Goal: Information Seeking & Learning: Learn about a topic

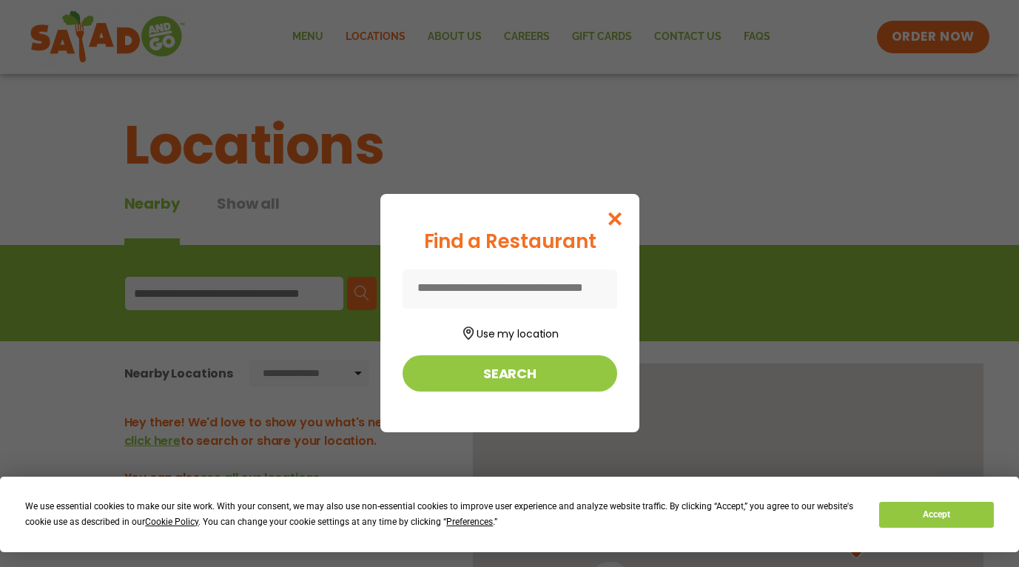
click at [624, 217] on icon "Close modal" at bounding box center [614, 219] width 18 height 16
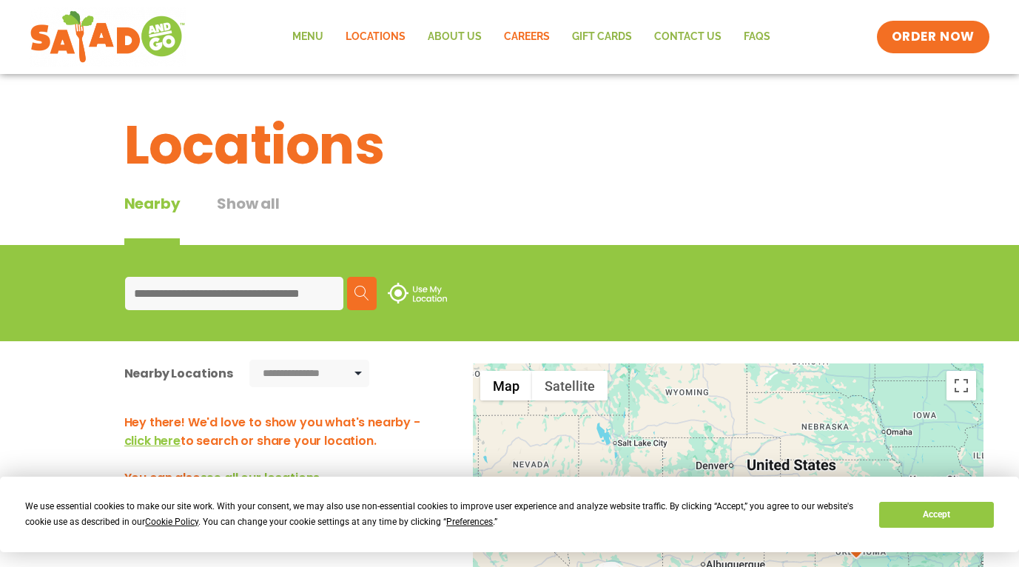
click at [508, 36] on link "Careers" at bounding box center [527, 37] width 68 height 34
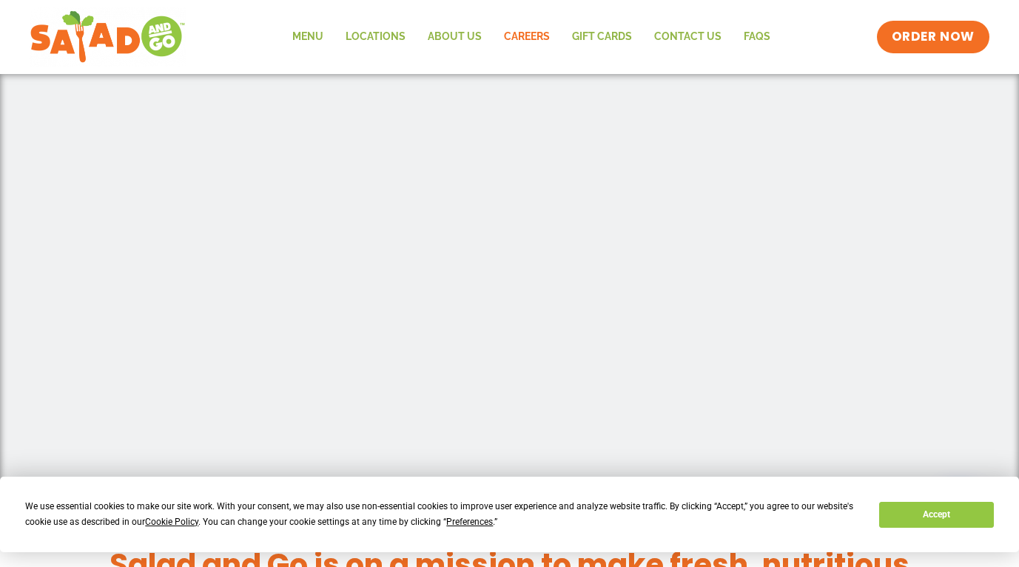
scroll to position [619, 0]
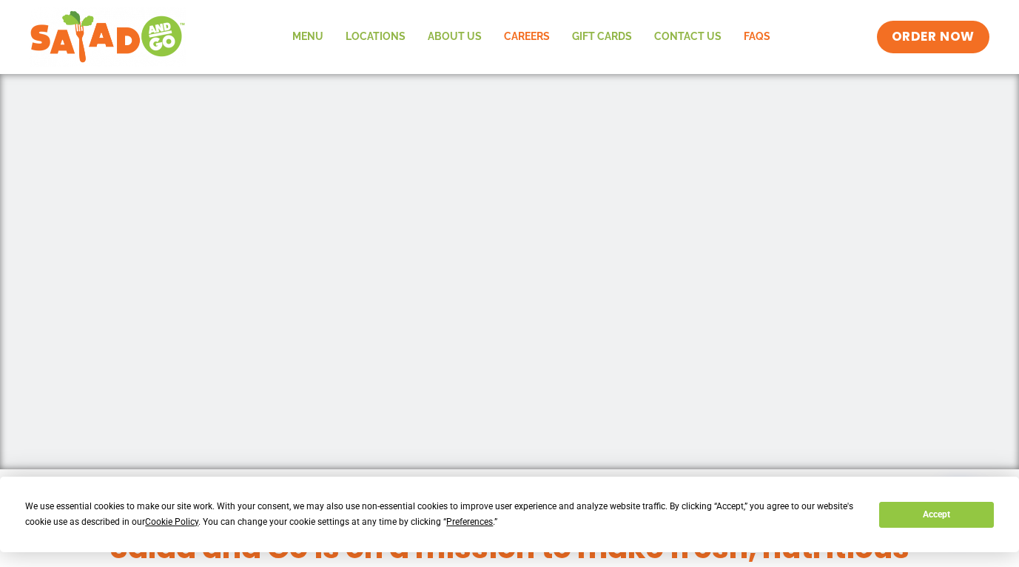
click at [749, 37] on link "FAQs" at bounding box center [756, 37] width 49 height 34
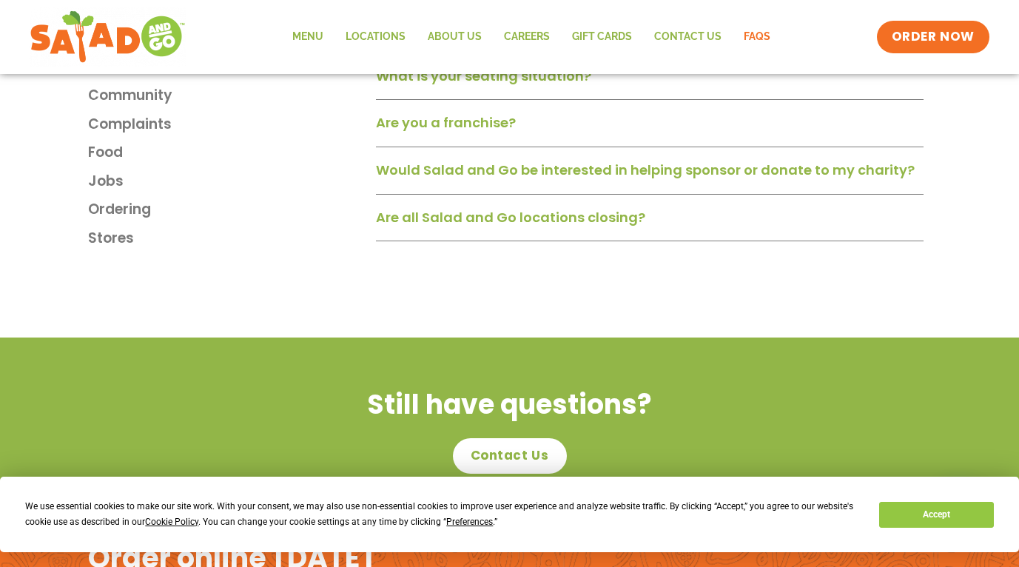
scroll to position [2434, 0]
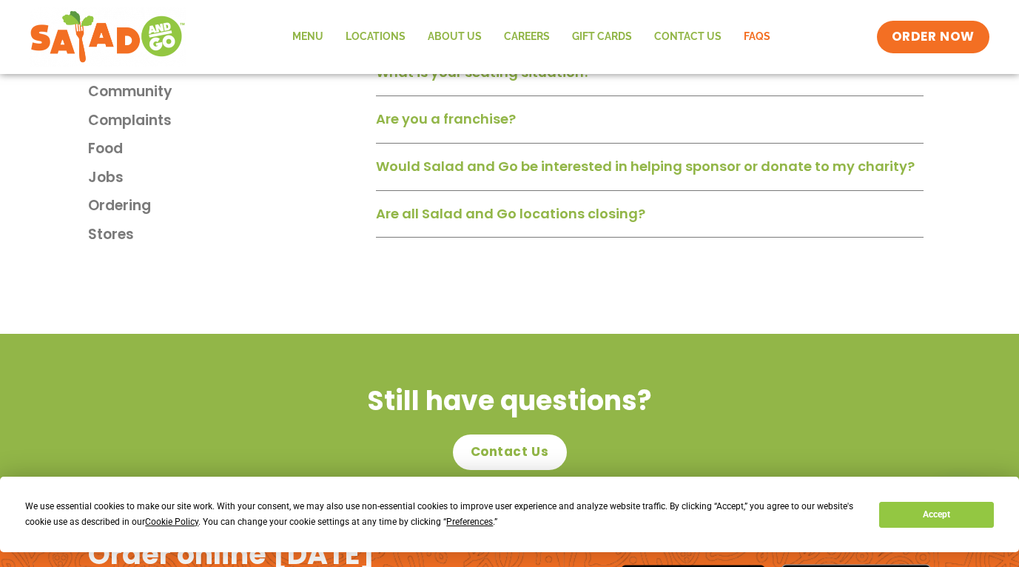
click at [502, 125] on link "Are you a franchise?" at bounding box center [446, 118] width 140 height 18
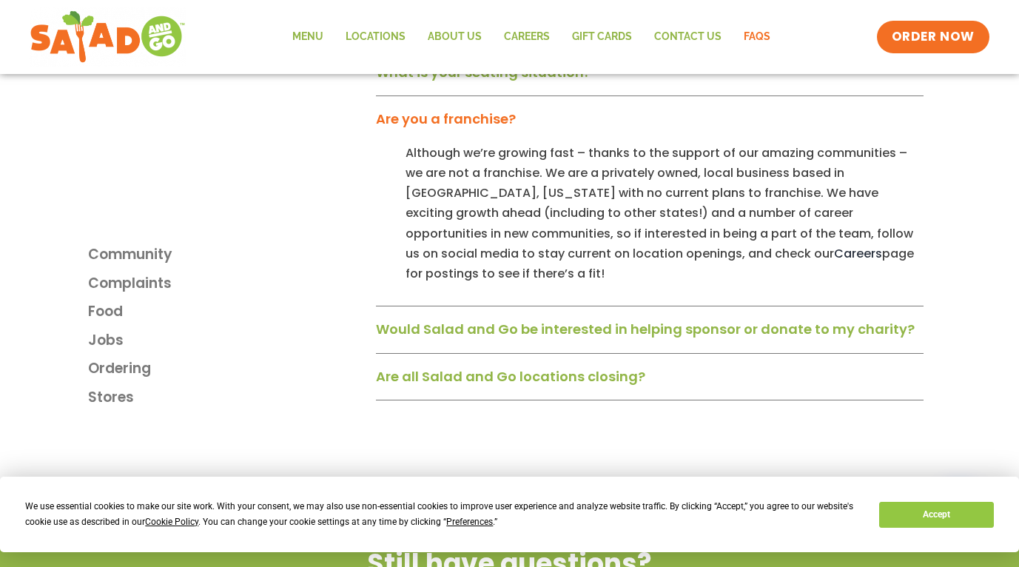
click at [496, 367] on link "Are all Salad and Go locations closing?" at bounding box center [510, 376] width 269 height 18
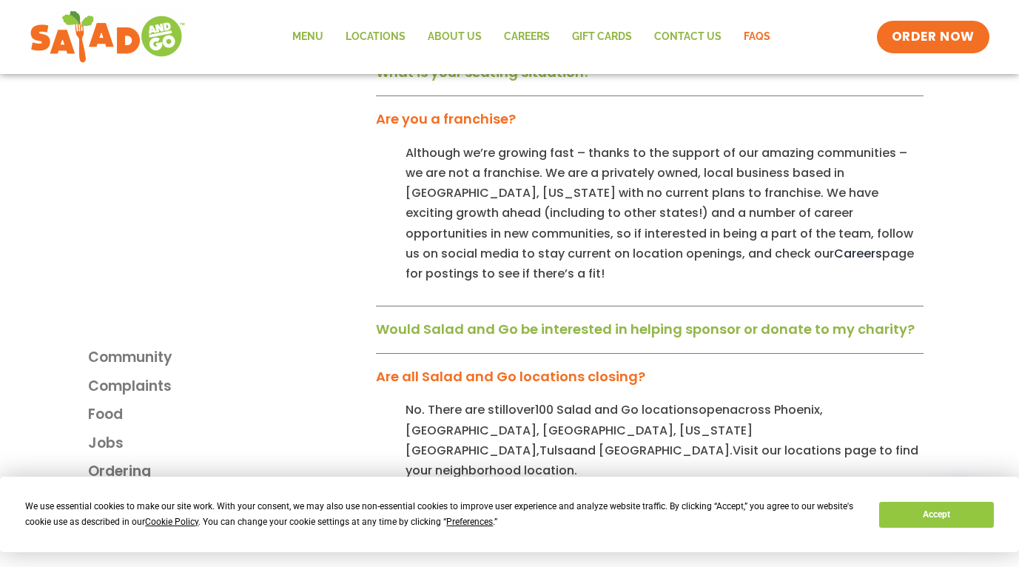
click at [490, 320] on link "Would Salad and Go be interested in helping sponsor or donate to my charity?" at bounding box center [645, 329] width 539 height 18
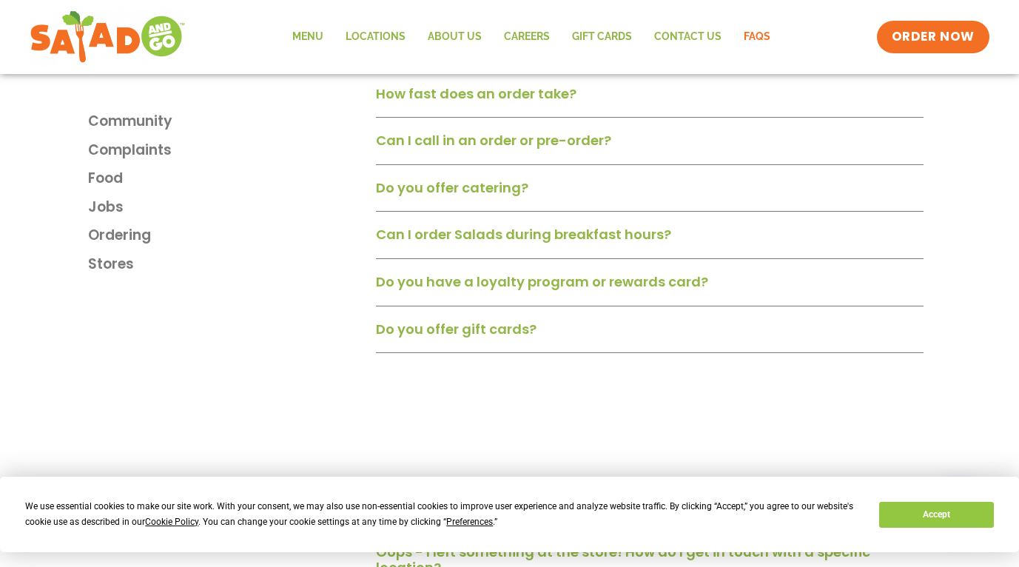
scroll to position [1885, 0]
